Goal: Book appointment/travel/reservation

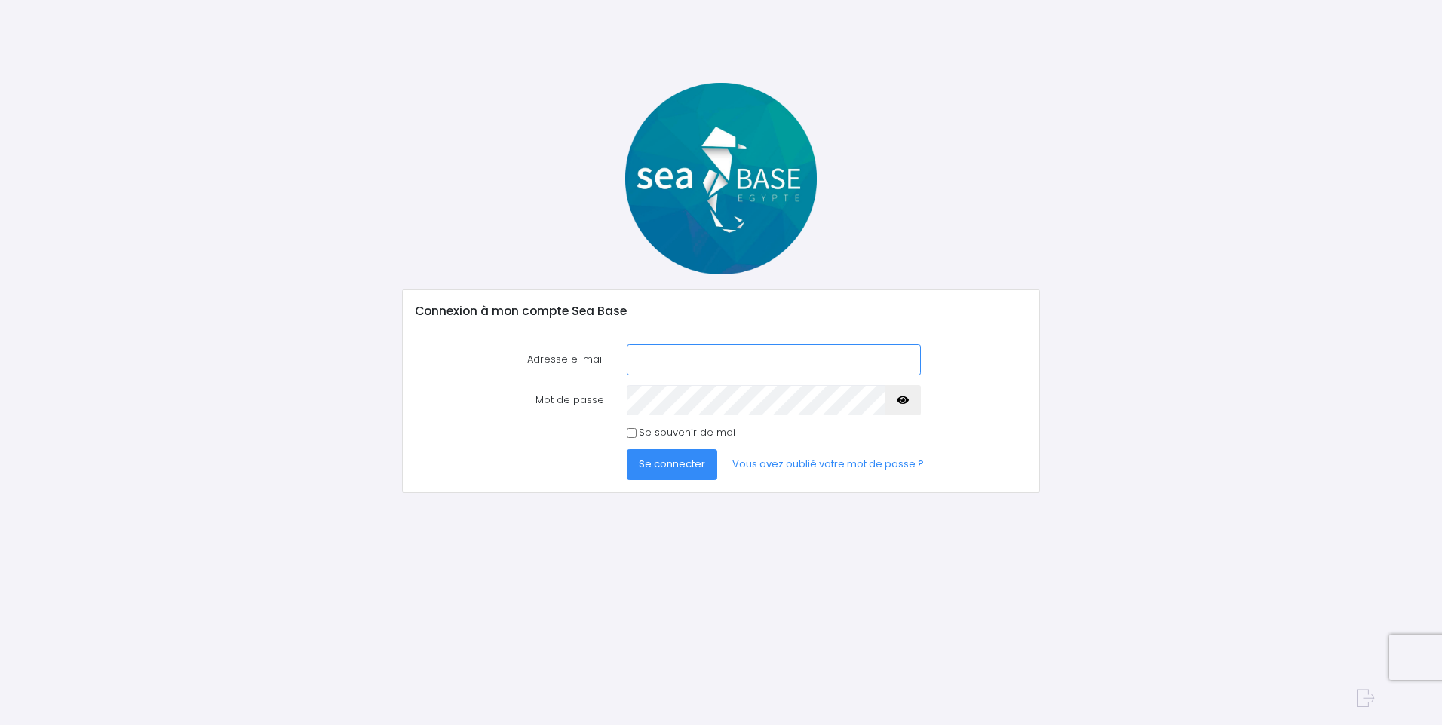
click at [649, 357] on input "Adresse e-mail" at bounding box center [774, 360] width 294 height 30
type input "[PERSON_NAME][EMAIL_ADDRESS][DOMAIN_NAME]"
click at [627, 449] on button "Se connecter" at bounding box center [672, 464] width 90 height 30
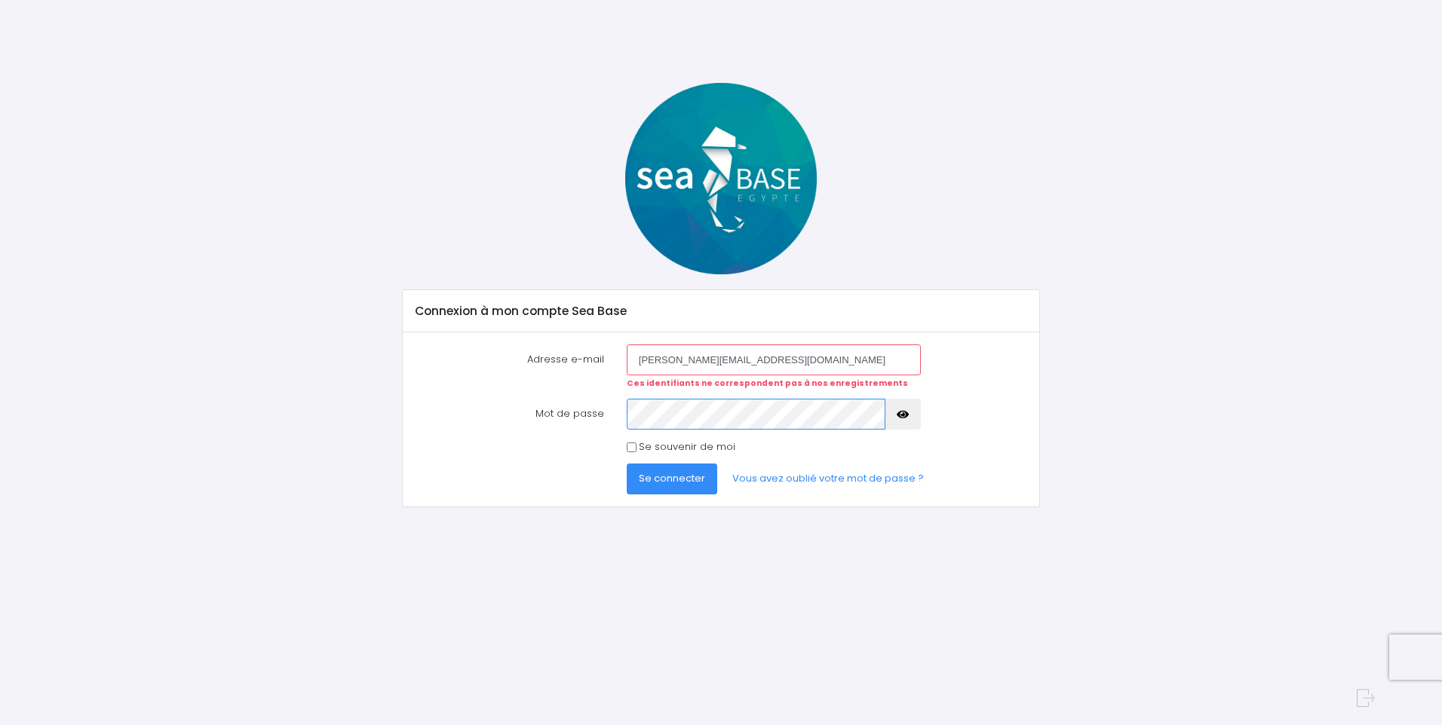
click at [627, 464] on button "Se connecter" at bounding box center [672, 479] width 90 height 30
drag, startPoint x: 901, startPoint y: 407, endPoint x: 890, endPoint y: 409, distance: 10.8
click at [899, 407] on button "button" at bounding box center [902, 414] width 36 height 30
click at [627, 464] on button "Se connecter" at bounding box center [672, 479] width 90 height 30
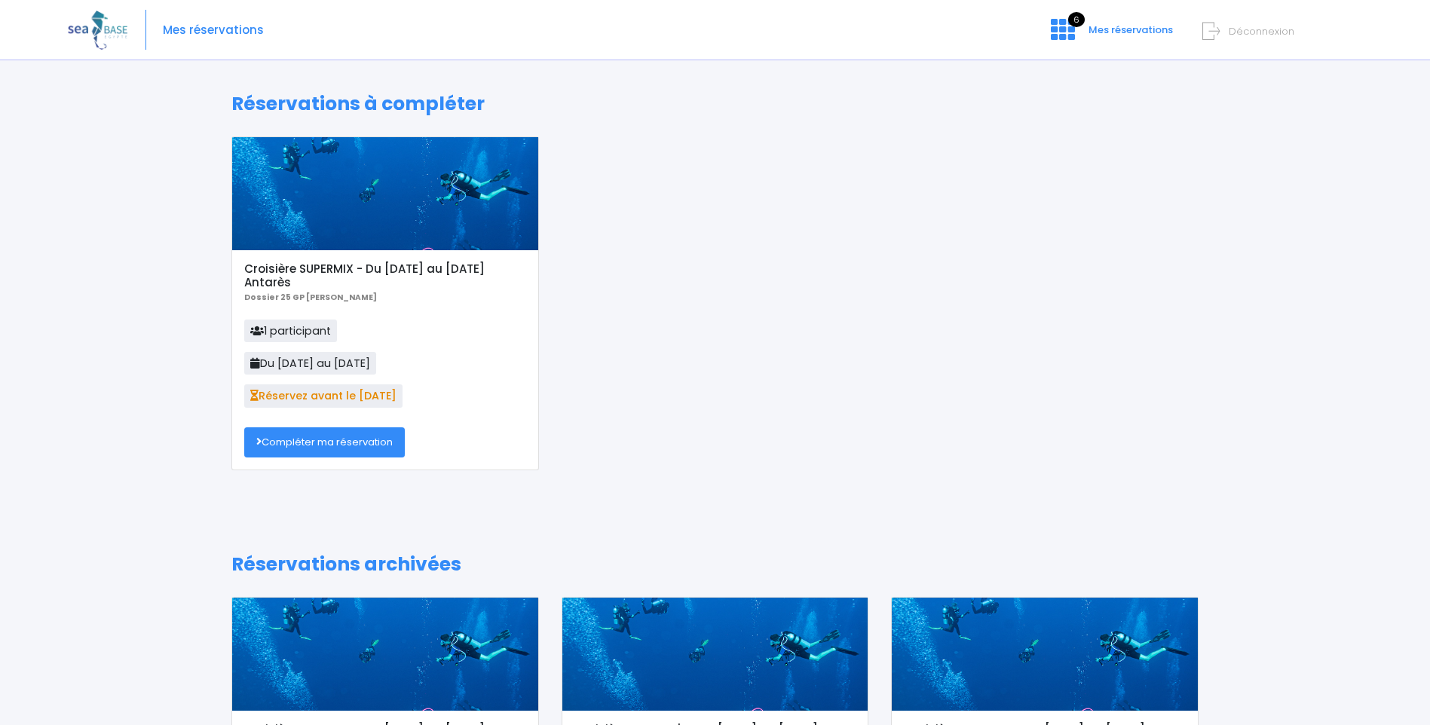
click at [329, 444] on link "Compléter ma réservation" at bounding box center [324, 442] width 161 height 30
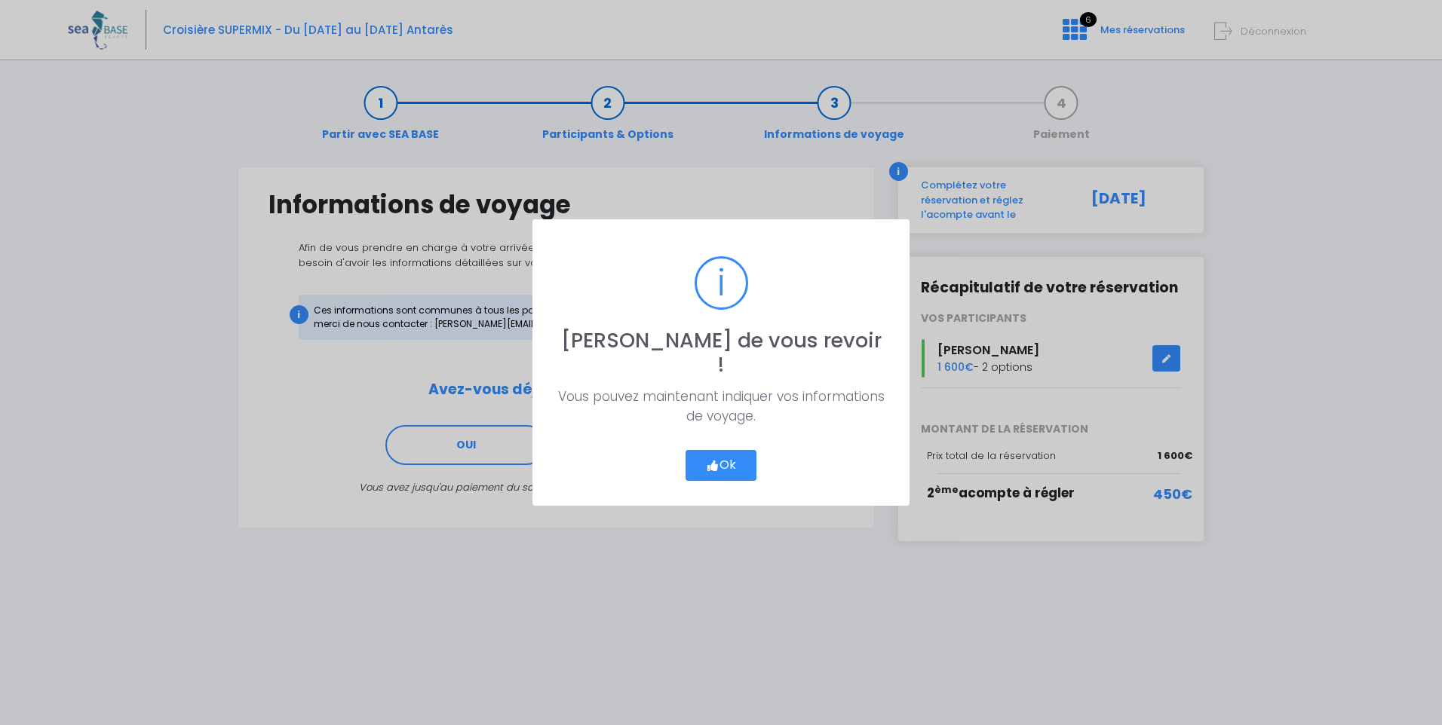
click at [719, 452] on button "Ok" at bounding box center [720, 466] width 71 height 32
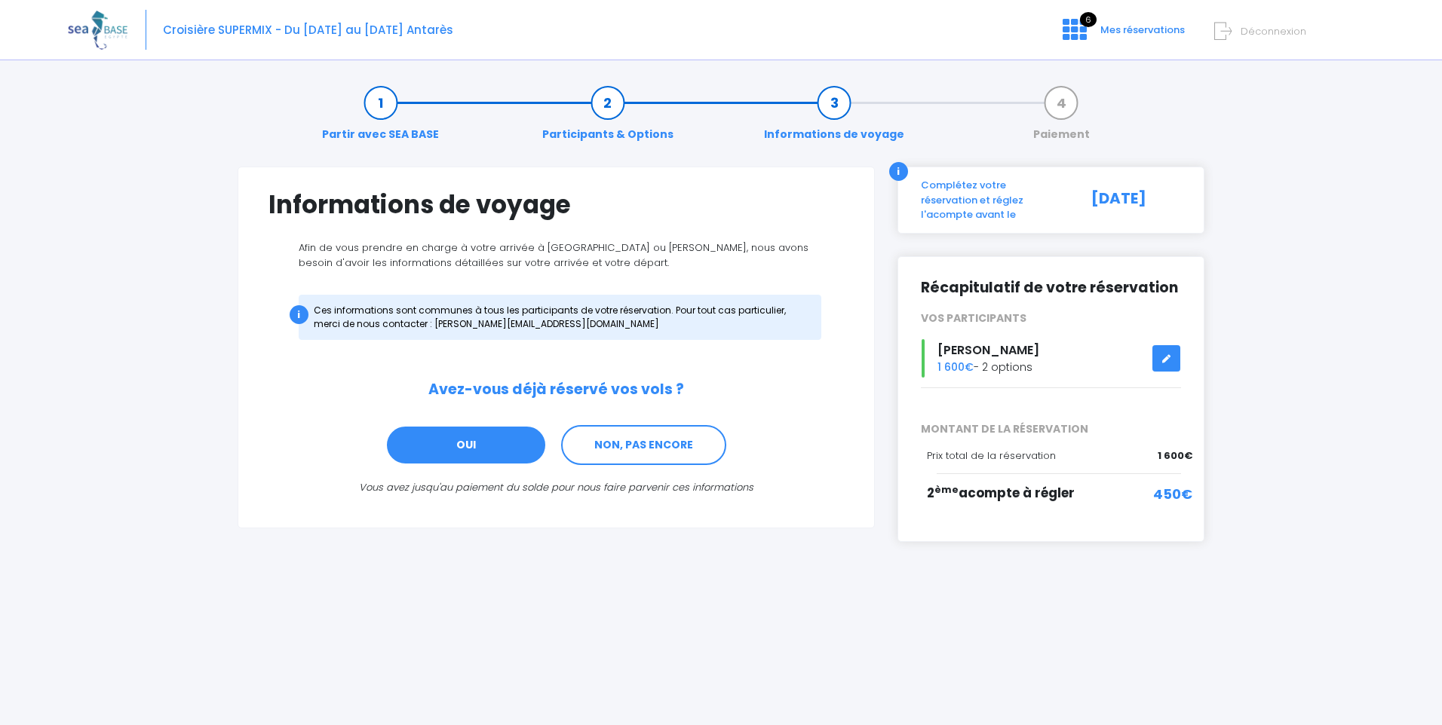
click at [473, 440] on link "OUI" at bounding box center [465, 445] width 161 height 41
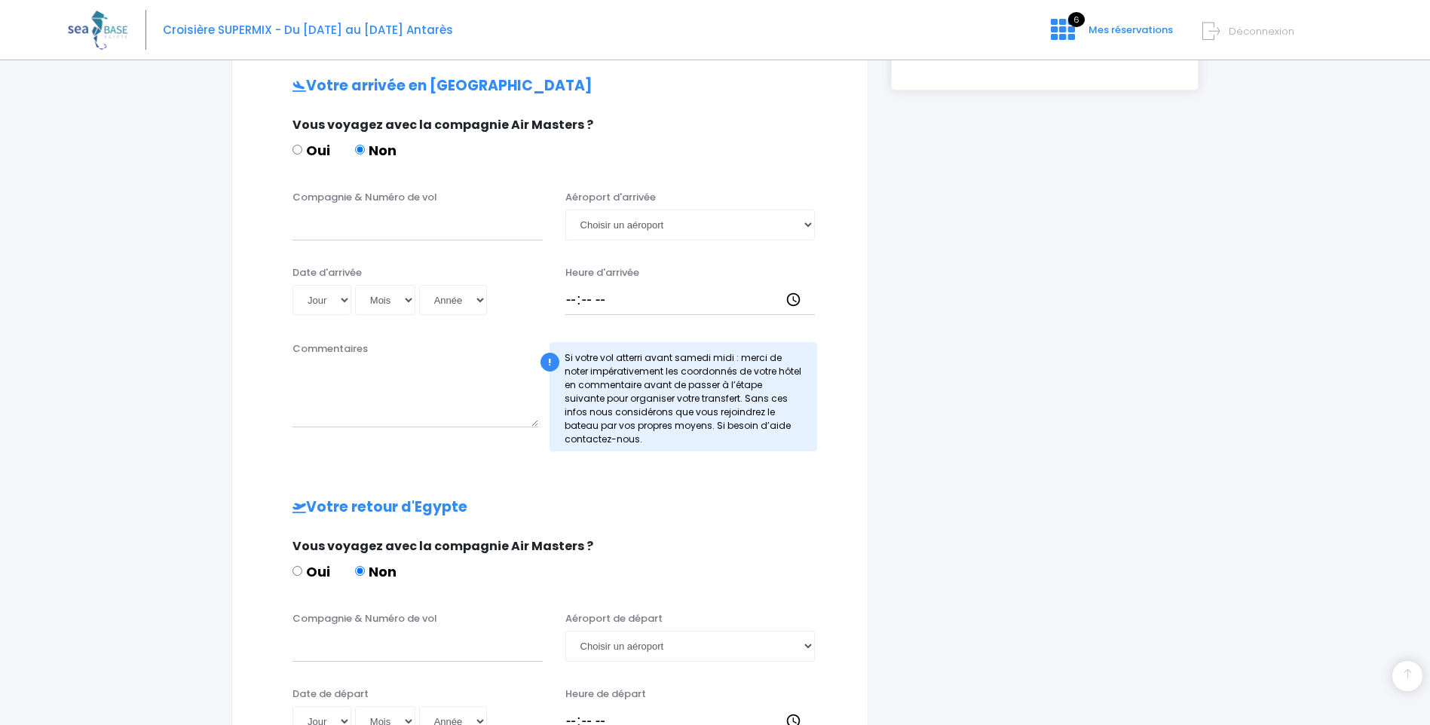
scroll to position [454, 0]
click at [321, 219] on input "Compagnie & Numéro de vol" at bounding box center [418, 222] width 250 height 30
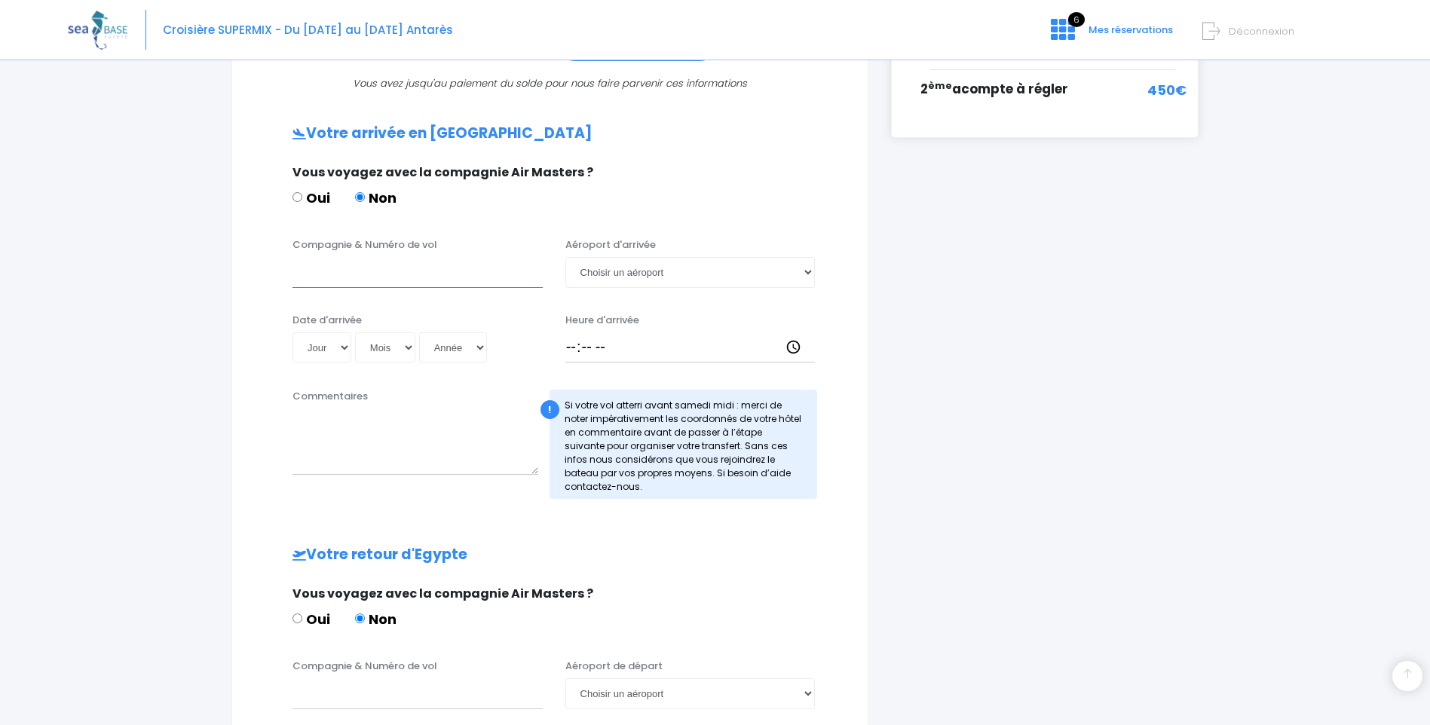
scroll to position [377, 0]
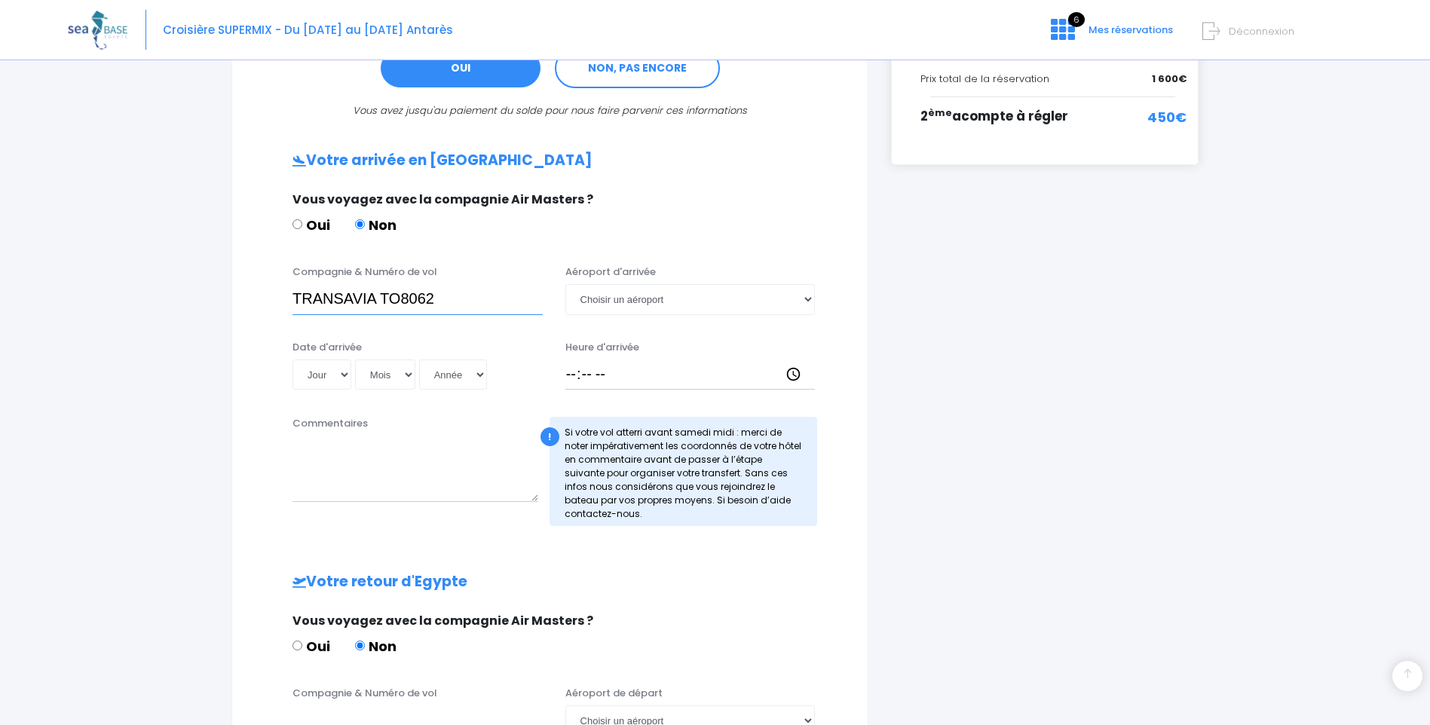
type input "TRANSAVIA TO8062"
click at [342, 375] on select "Jour 01 02 03 04 05 06 07 08 09 10 11 12 13 14 15 16 17 18 19 20 21 22 23 24 25…" at bounding box center [322, 375] width 59 height 30
select select "29"
click at [293, 360] on select "Jour 01 02 03 04 05 06 07 08 09 10 11 12 13 14 15 16 17 18 19 20 21 22 23 24 25…" at bounding box center [322, 375] width 59 height 30
click at [409, 369] on select "Mois 01 02 03 04 05 06 07 08 09 10 11 12" at bounding box center [385, 375] width 60 height 30
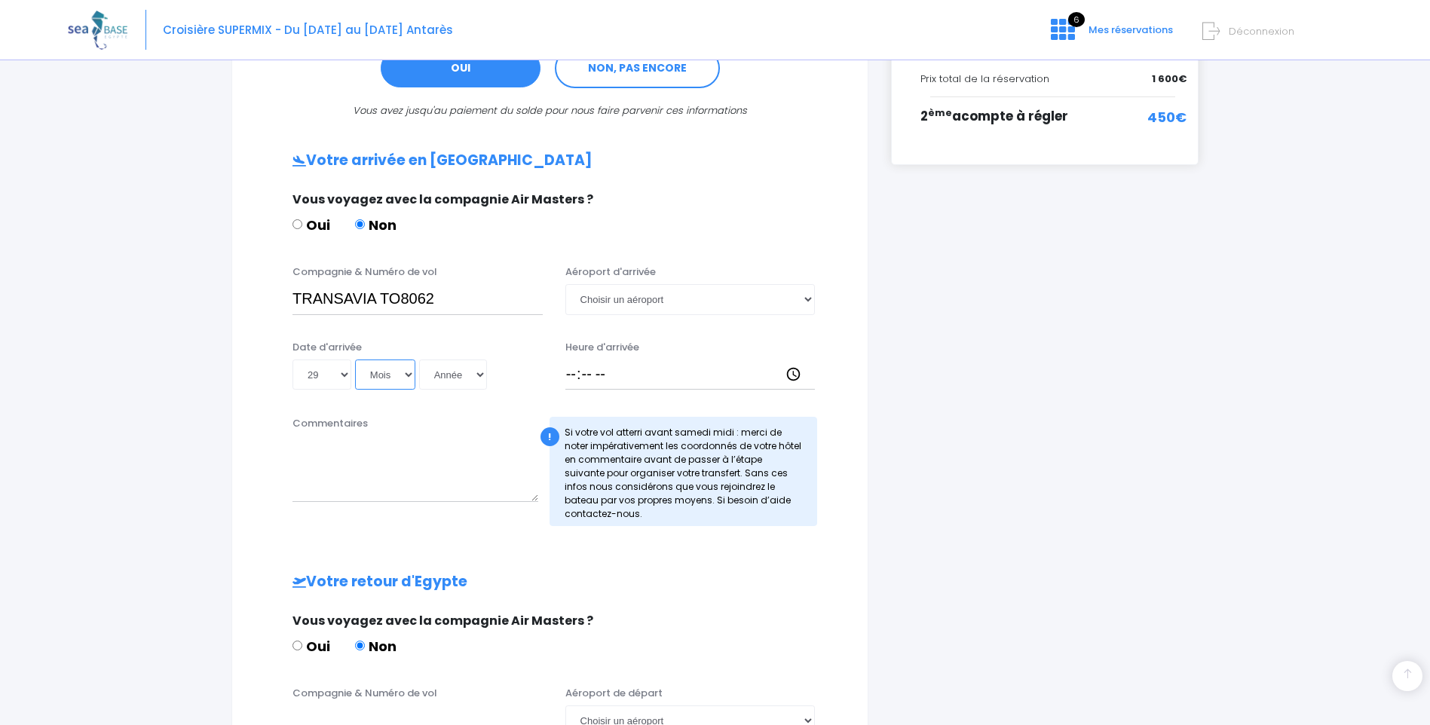
select select "11"
click at [355, 360] on select "Mois 01 02 03 04 05 06 07 08 09 10 11 12" at bounding box center [385, 375] width 60 height 30
click at [481, 375] on select "Année 2045 2044 2043 2042 2041 2040 2039 2038 2037 2036 2035 2034 2033 2032 203…" at bounding box center [453, 375] width 68 height 30
select select "2025"
click at [419, 360] on select "Année 2045 2044 2043 2042 2041 2040 2039 2038 2037 2036 2035 2034 2033 2032 203…" at bounding box center [453, 375] width 68 height 30
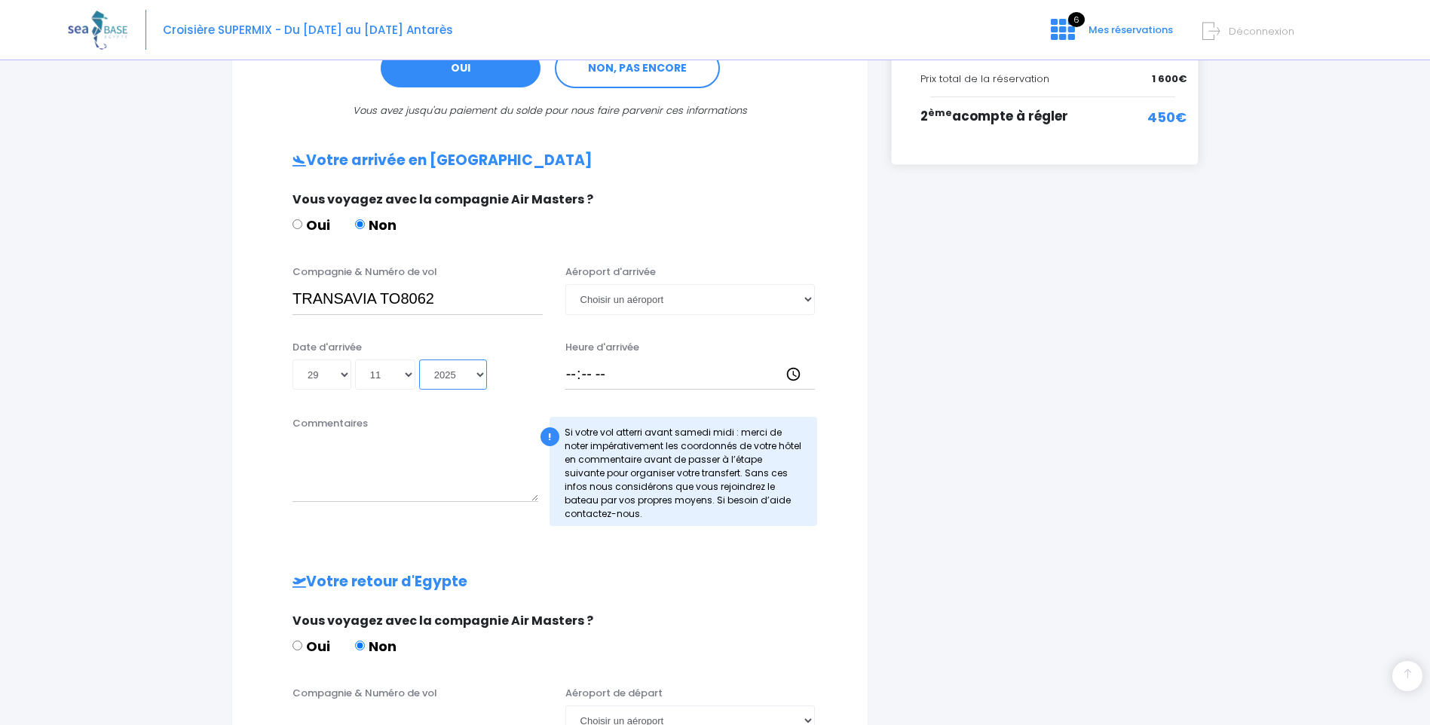
type input "2025-11-29"
click at [807, 300] on select "Choisir un aéroport Hurghada Marsa Alam" at bounding box center [690, 299] width 250 height 30
select select "Hurghada"
click at [565, 284] on select "Choisir un aéroport Hurghada Marsa Alam" at bounding box center [690, 299] width 250 height 30
click at [590, 377] on input "Heure d'arrivée" at bounding box center [690, 375] width 250 height 30
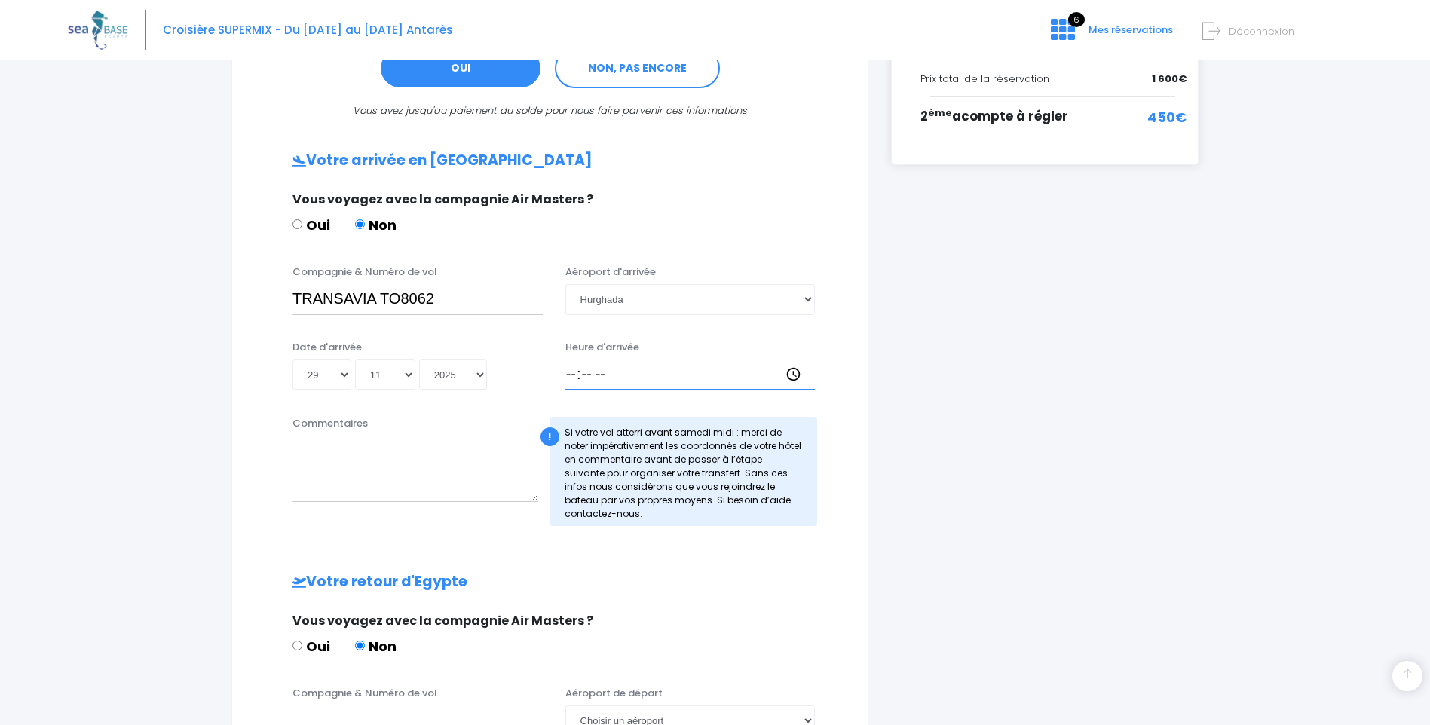
click at [572, 371] on input "Heure d'arrivée" at bounding box center [690, 375] width 250 height 30
type input "14:30"
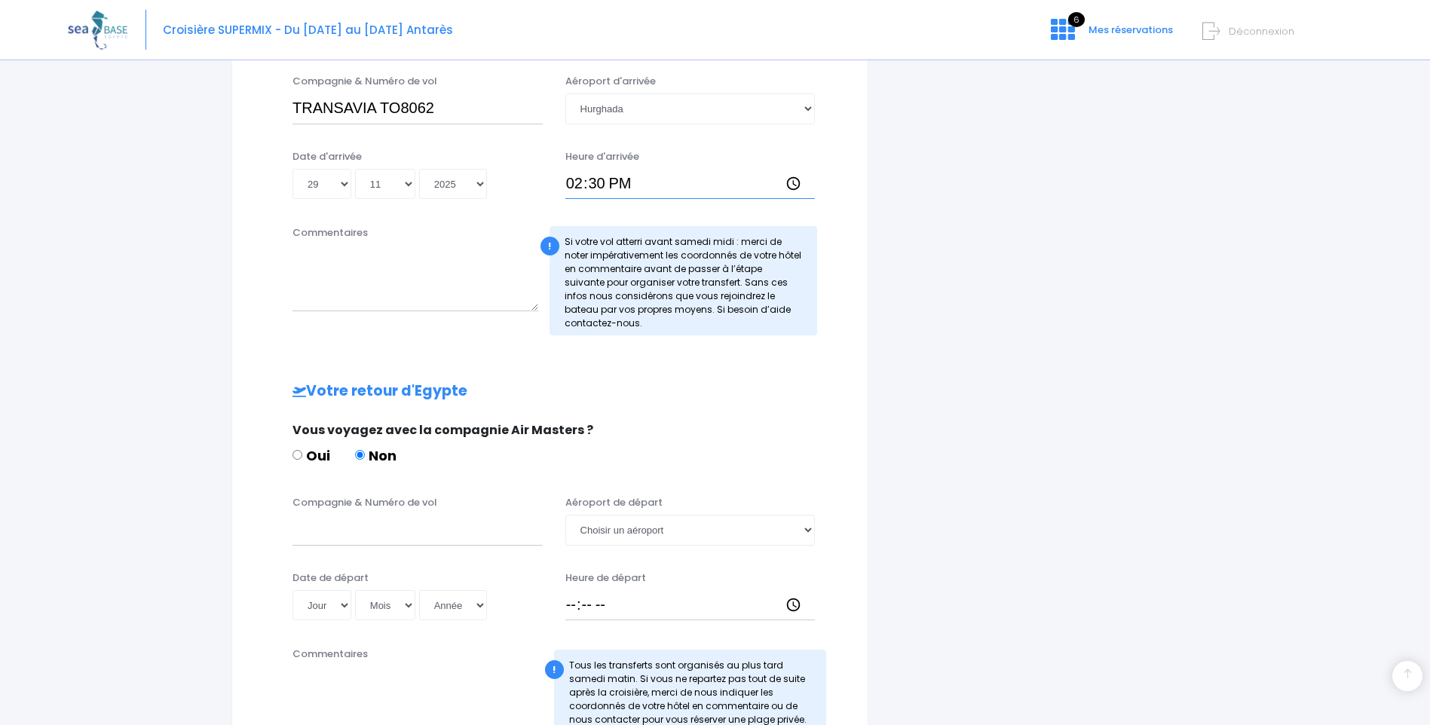
scroll to position [603, 0]
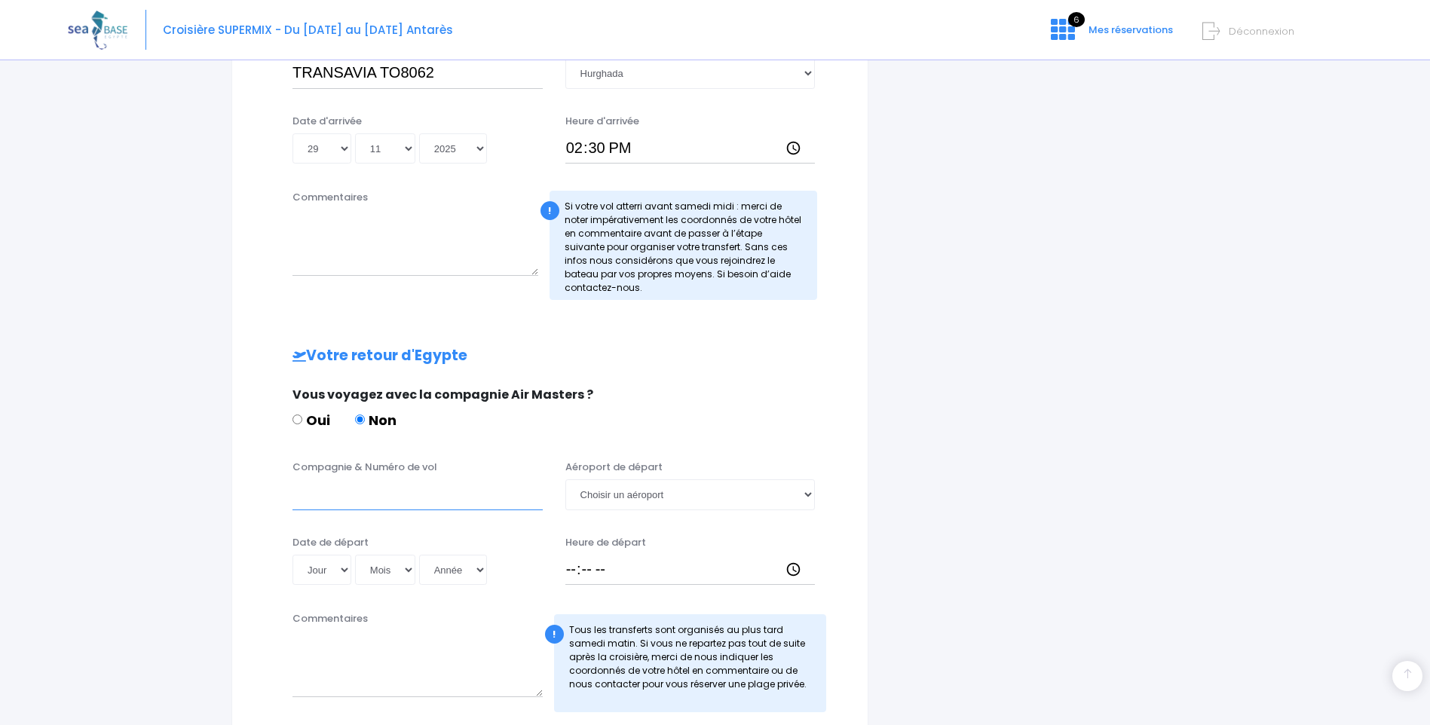
click at [305, 498] on input "Compagnie & Numéro de vol" at bounding box center [418, 495] width 250 height 30
type input "TRANSAVIA TO8063"
click at [347, 572] on select "Jour 01 02 03 04 05 06 07 08 09 10 11 12 13 14 15 16 17 18 19 20 21 22 23 24 25…" at bounding box center [322, 570] width 59 height 30
select select "06"
click at [293, 555] on select "Jour 01 02 03 04 05 06 07 08 09 10 11 12 13 14 15 16 17 18 19 20 21 22 23 24 25…" at bounding box center [322, 570] width 59 height 30
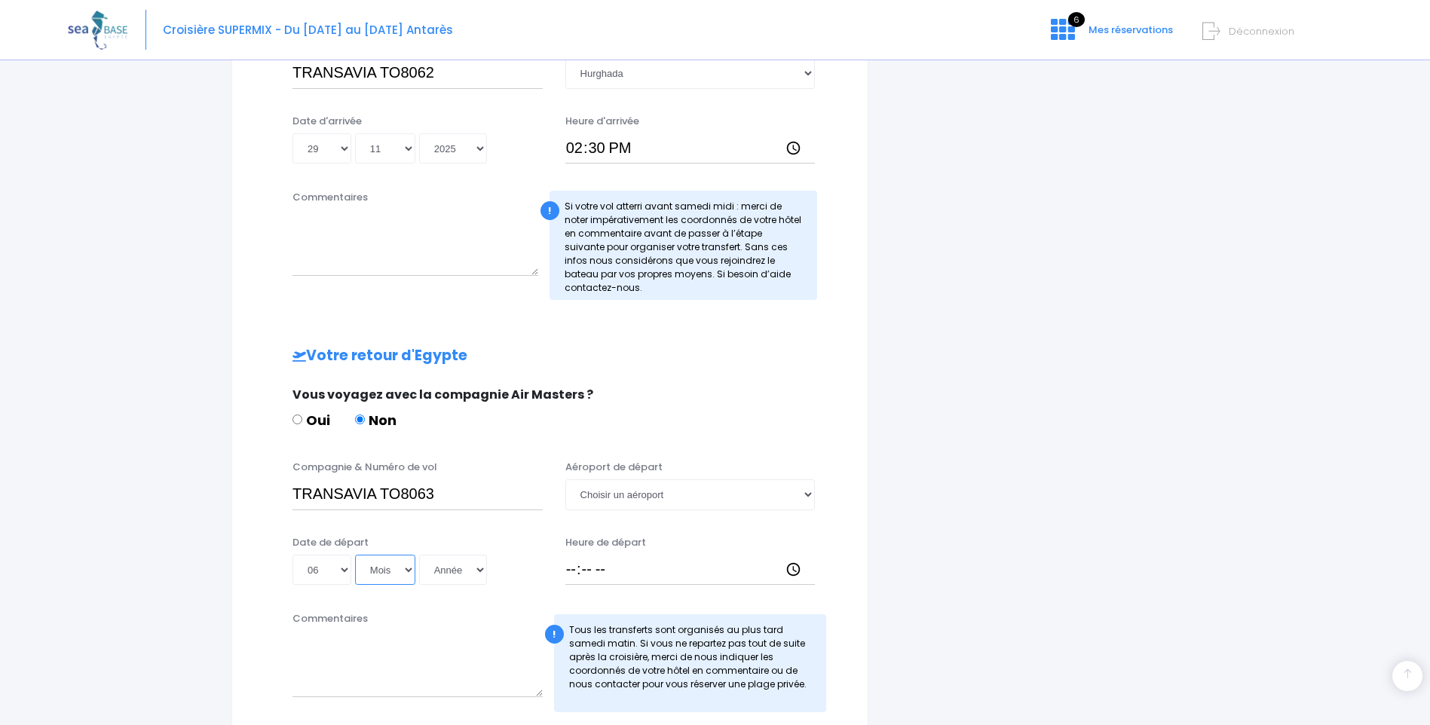
click at [411, 572] on select "Mois 01 02 03 04 05 06 07 08 09 10 11 12" at bounding box center [385, 570] width 60 height 30
select select "12"
click at [355, 555] on select "Mois 01 02 03 04 05 06 07 08 09 10 11 12" at bounding box center [385, 570] width 60 height 30
drag, startPoint x: 480, startPoint y: 568, endPoint x: 464, endPoint y: 553, distance: 21.9
click at [479, 568] on select "Année 2045 2044 2043 2042 2041 2040 2039 2038 2037 2036 2035 2034 2033 2032 203…" at bounding box center [453, 570] width 68 height 30
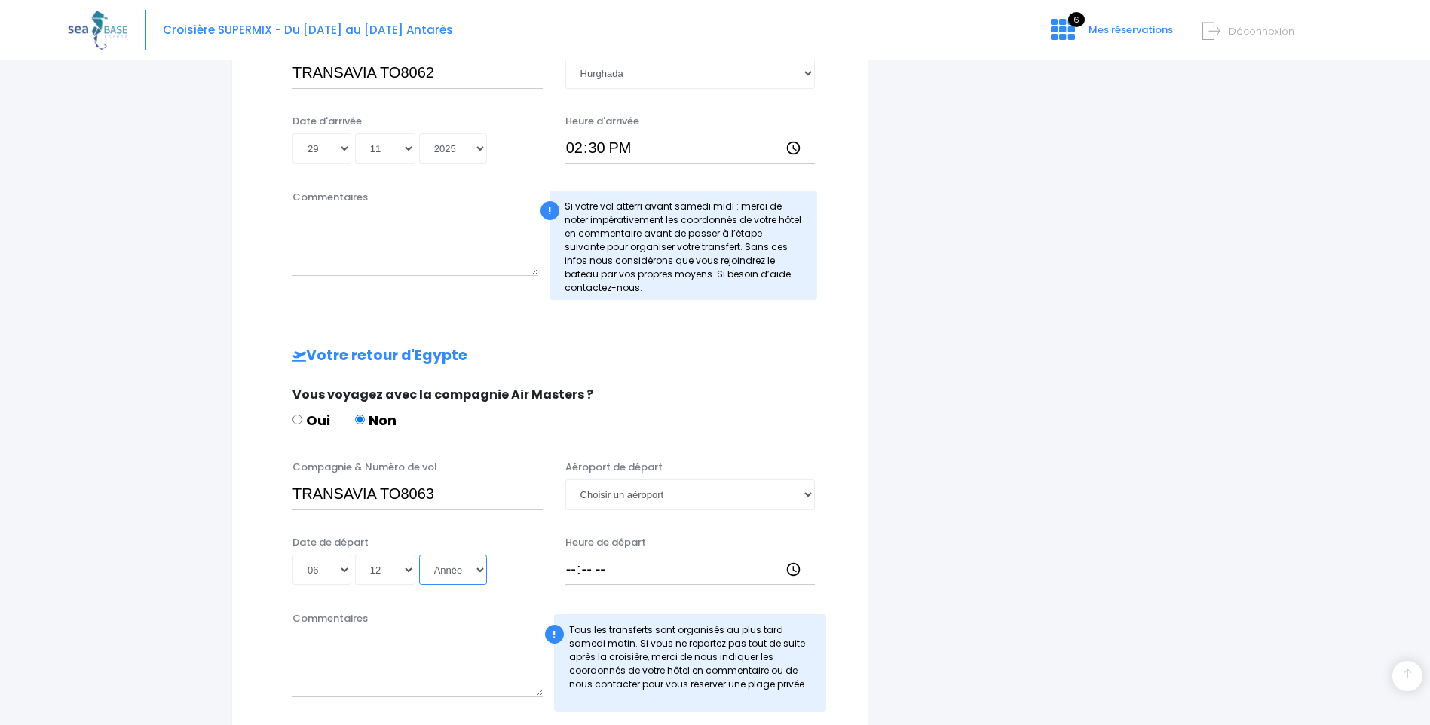
select select "2025"
click at [419, 555] on select "Année 2045 2044 2043 2042 2041 2040 2039 2038 2037 2036 2035 2034 2033 2032 203…" at bounding box center [453, 570] width 68 height 30
type input "2025-12-06"
click at [810, 496] on select "Choisir un aéroport Hurghada Marsa Alam" at bounding box center [690, 495] width 250 height 30
select select "Hurghada"
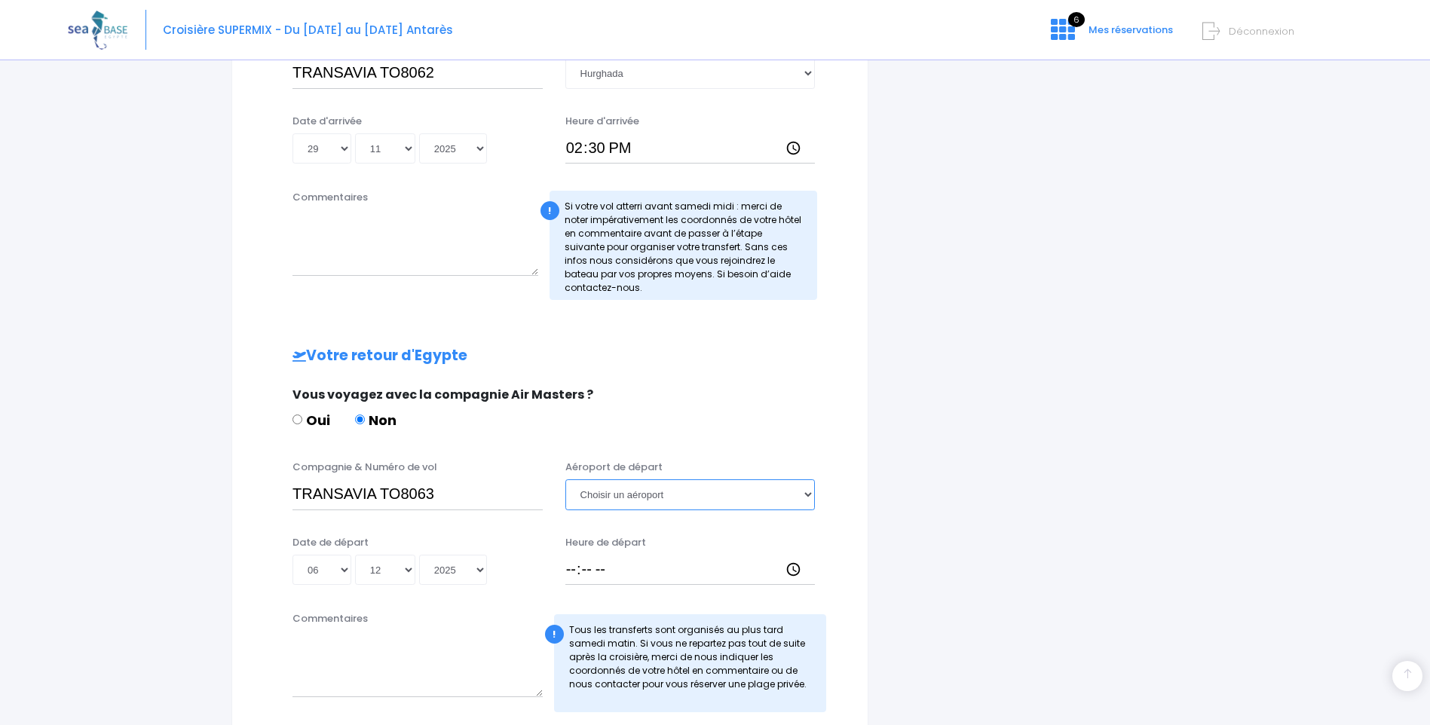
click at [565, 480] on select "Choisir un aéroport Hurghada Marsa Alam" at bounding box center [690, 495] width 250 height 30
click at [574, 567] on input "Heure de départ" at bounding box center [690, 570] width 250 height 30
type input "15:25"
click at [507, 617] on div "Commentaires" at bounding box center [417, 661] width 273 height 101
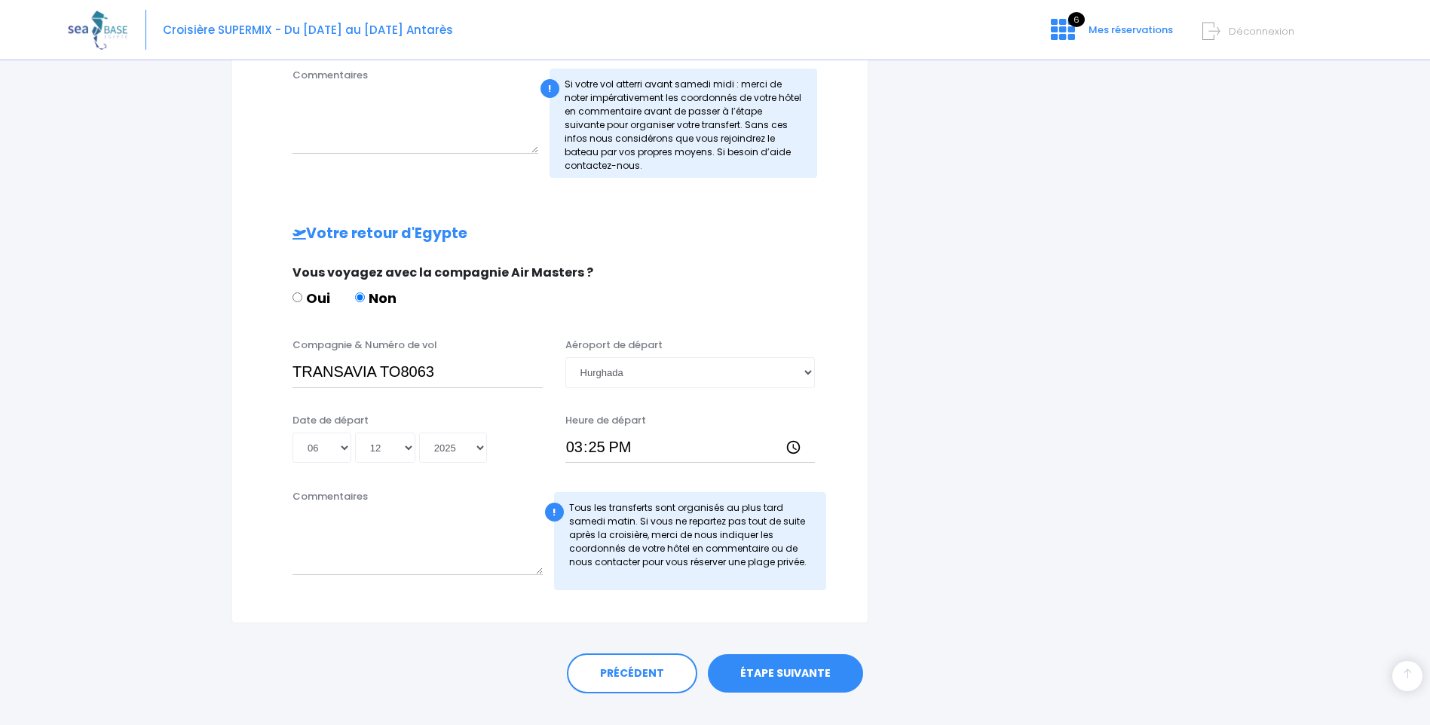
scroll to position [754, 0]
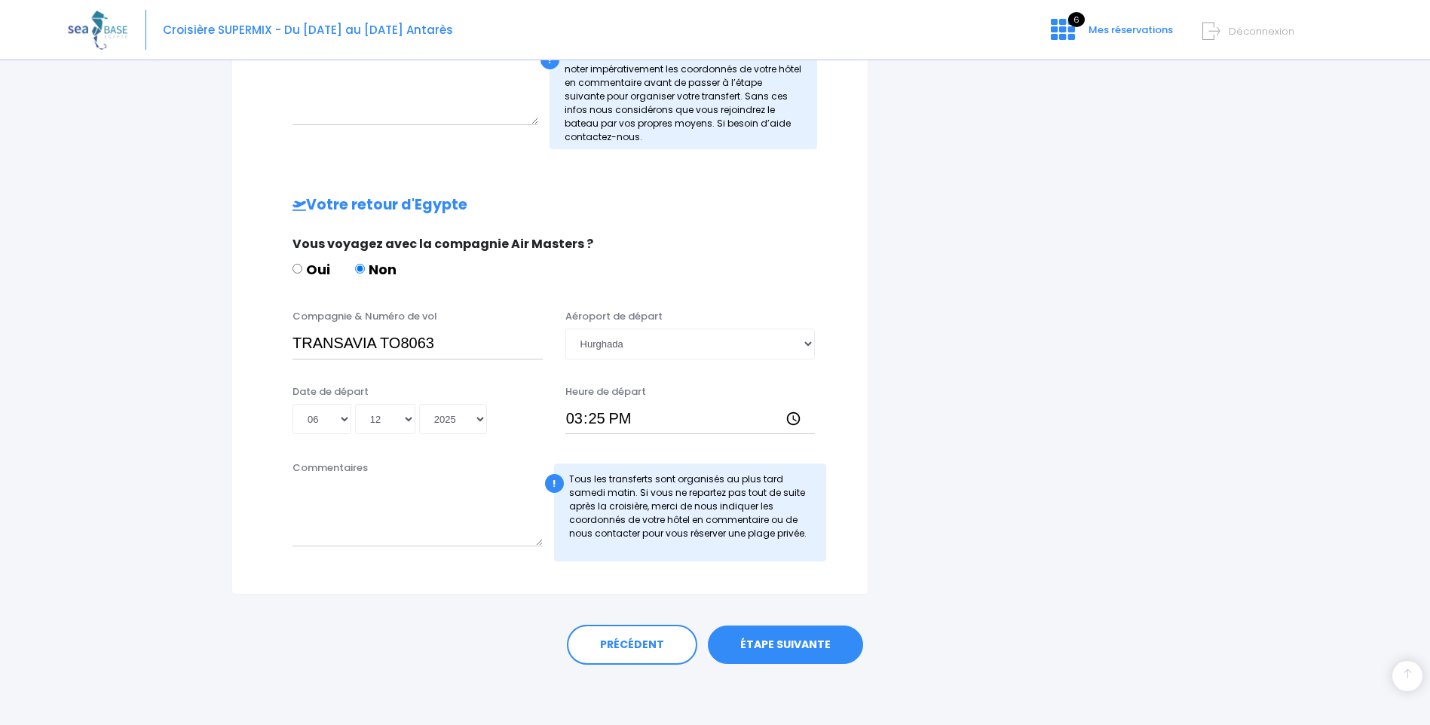
click at [807, 641] on link "ÉTAPE SUIVANTE" at bounding box center [785, 645] width 155 height 39
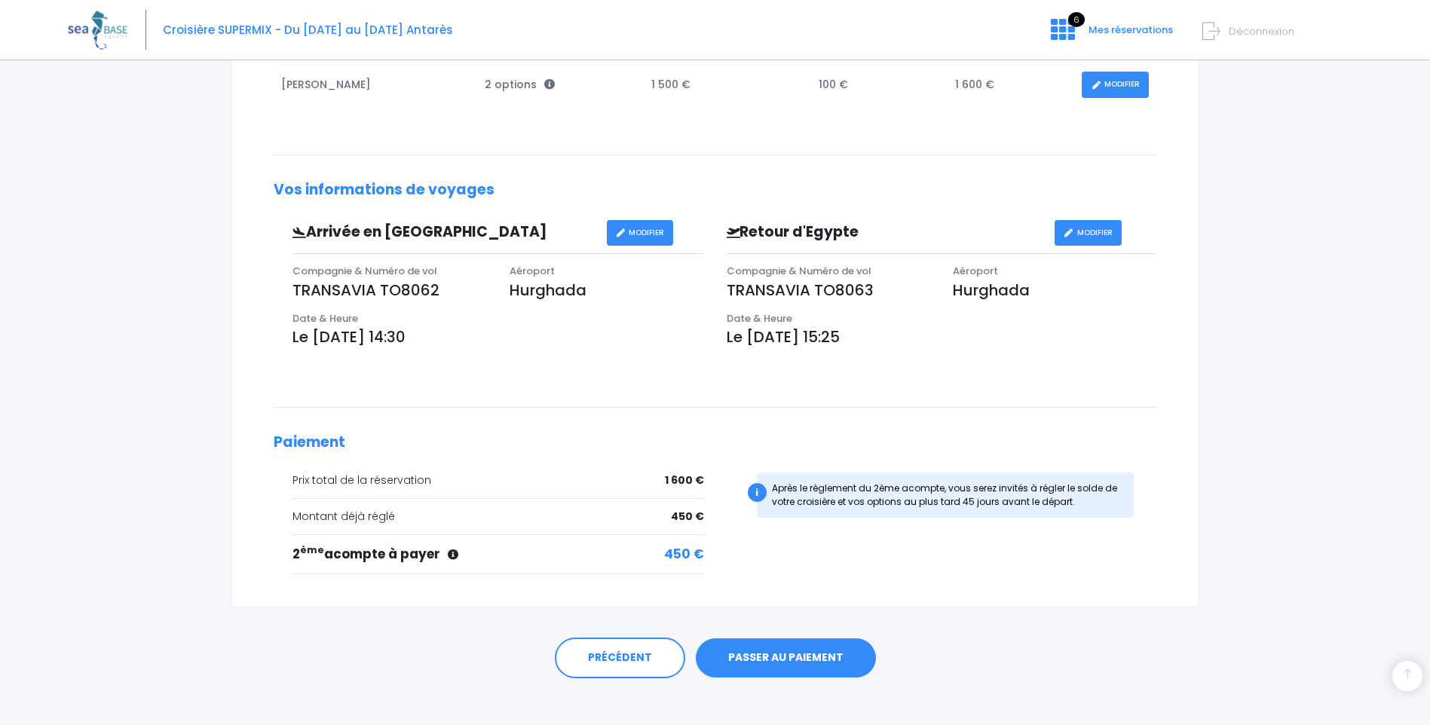
scroll to position [320, 0]
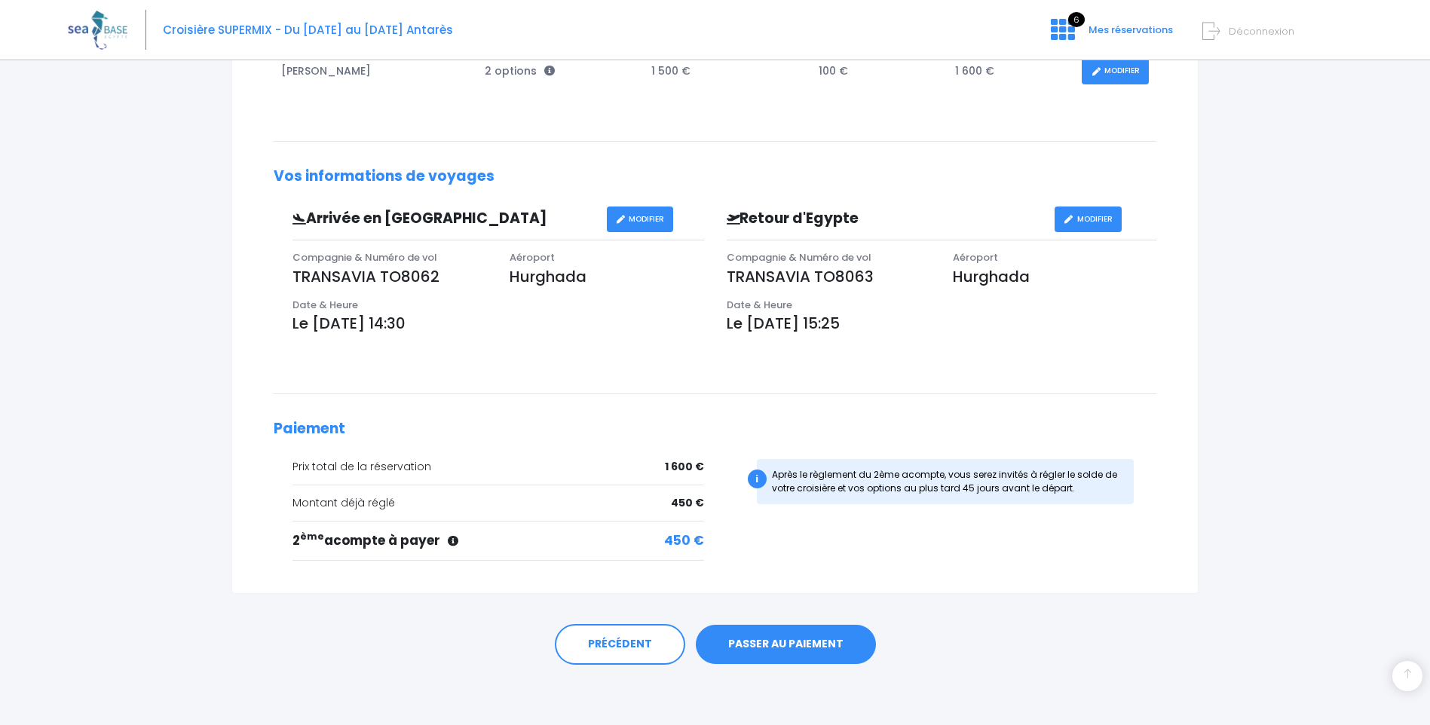
click at [737, 646] on link "PASSER AU PAIEMENT" at bounding box center [786, 644] width 180 height 39
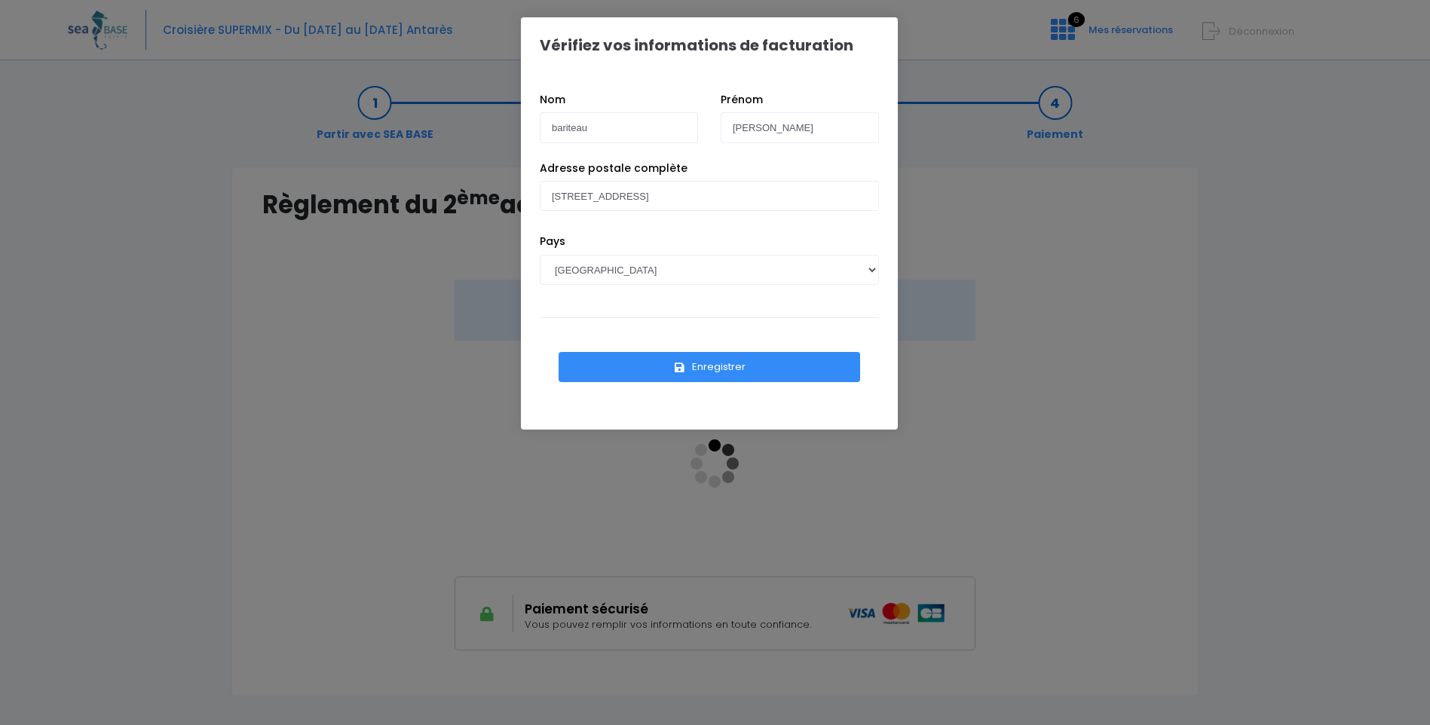
click at [708, 366] on button "Enregistrer" at bounding box center [710, 367] width 302 height 30
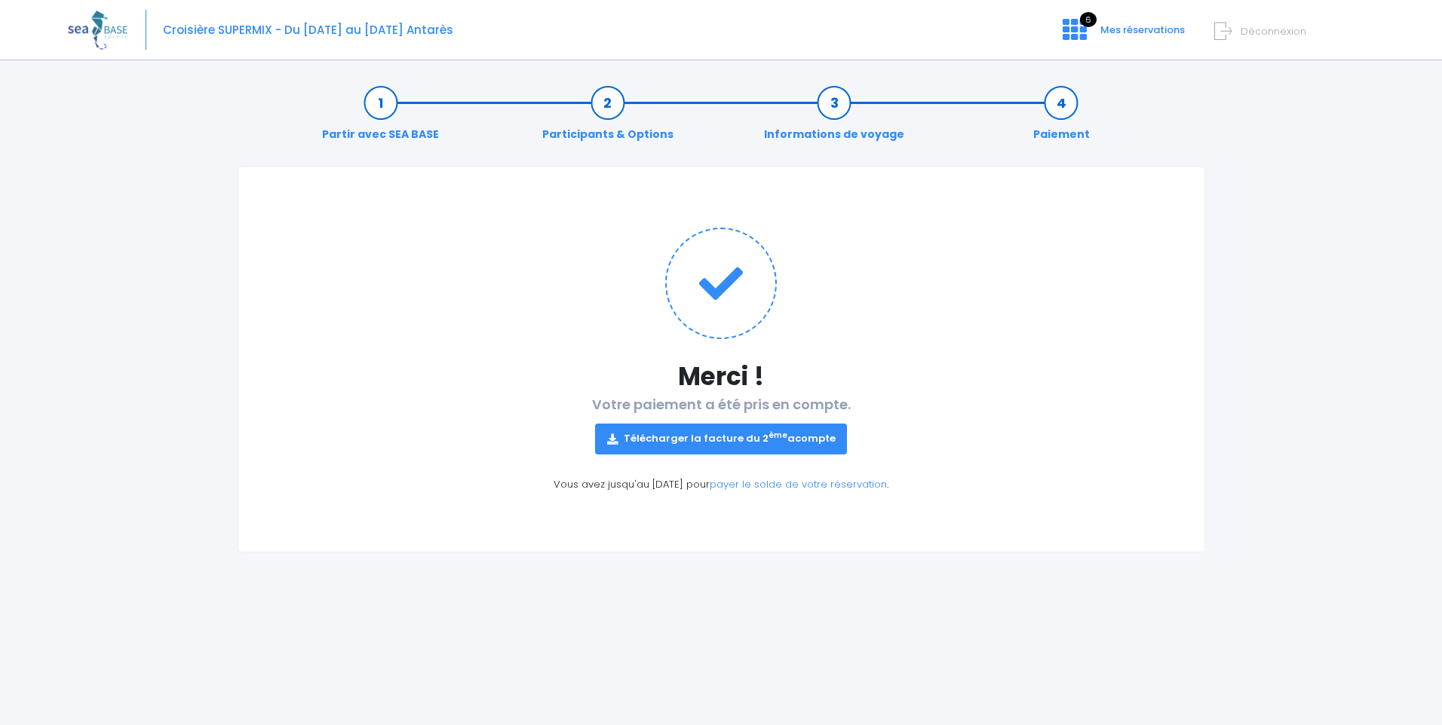
click at [721, 434] on link "Télécharger la facture du 2 ème acompte" at bounding box center [721, 439] width 253 height 30
click at [810, 486] on link "payer le solde de votre réservation" at bounding box center [797, 484] width 177 height 14
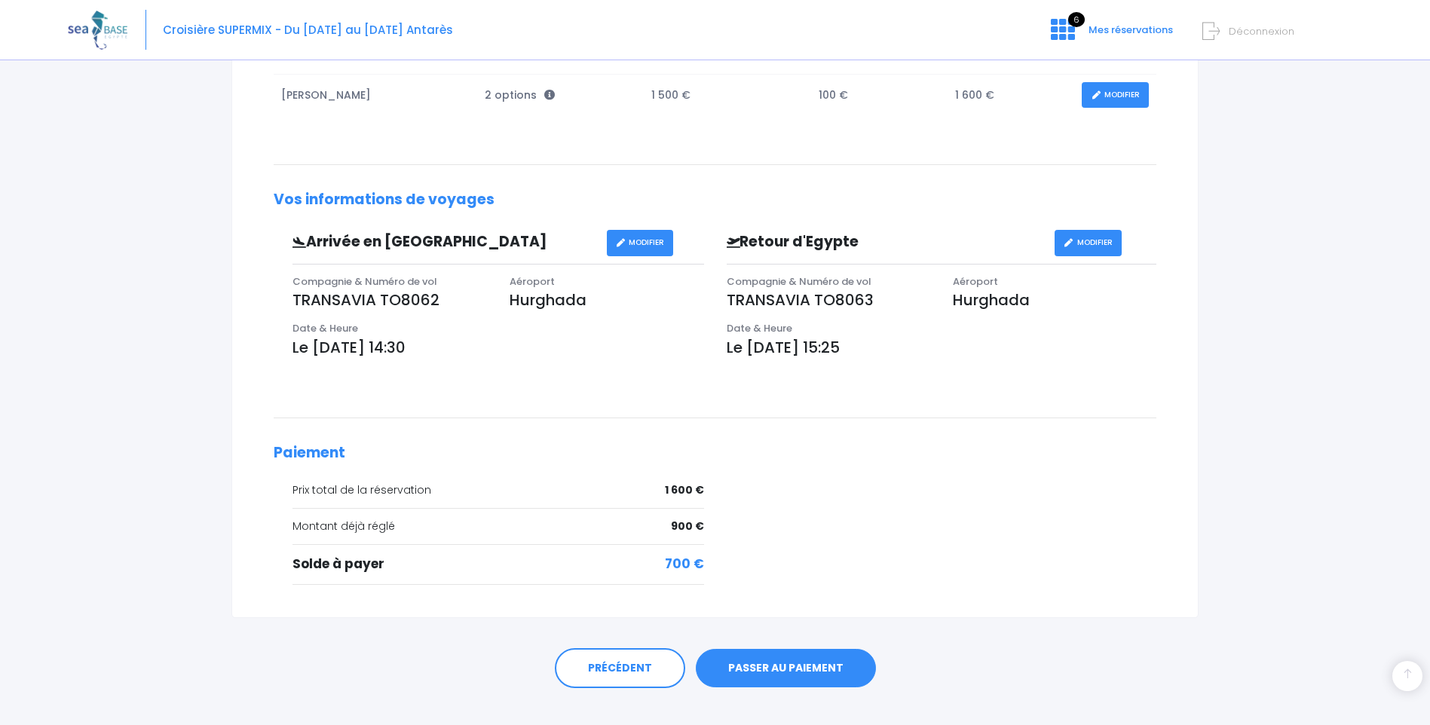
scroll to position [335, 0]
